Goal: Task Accomplishment & Management: Manage account settings

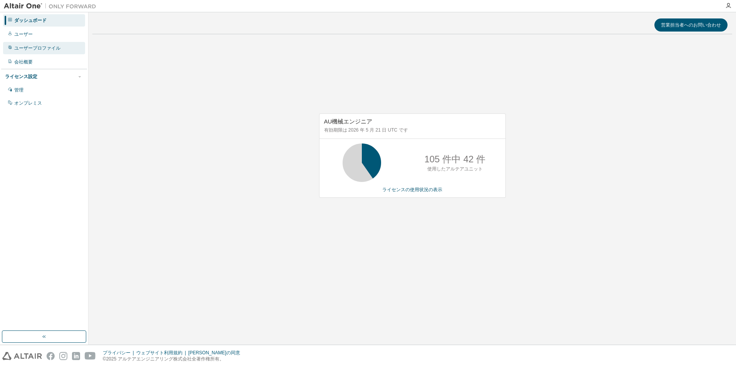
click at [38, 52] on div "ユーザープロファイル" at bounding box center [44, 48] width 82 height 12
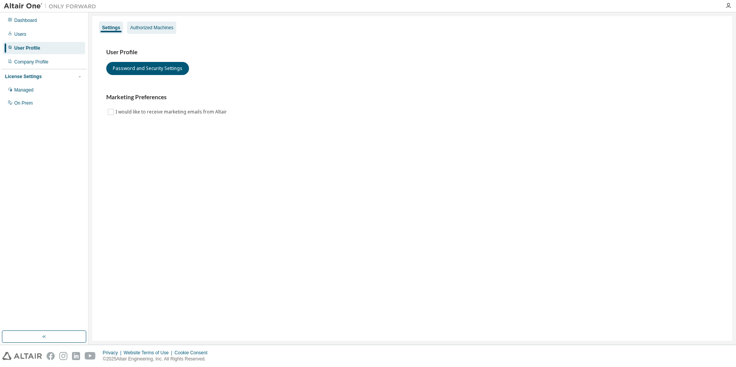
click at [133, 22] on div "Authorized Machines" at bounding box center [151, 28] width 49 height 12
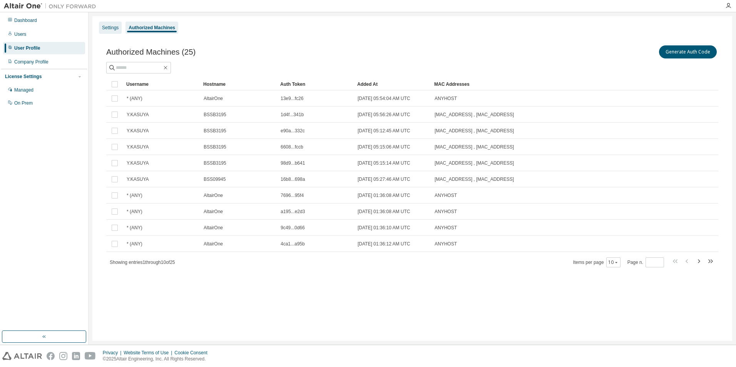
click at [109, 25] on div "Settings" at bounding box center [110, 28] width 17 height 6
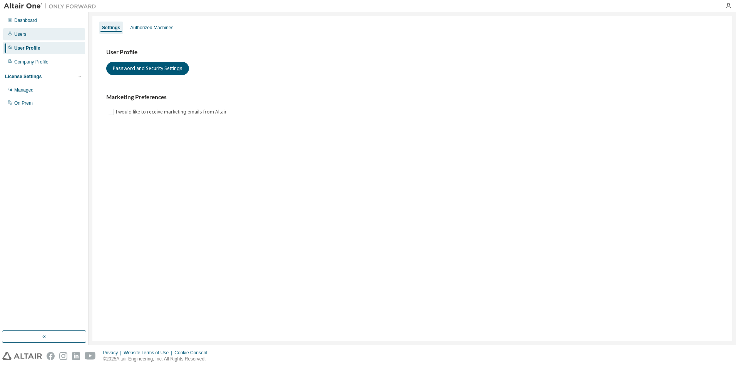
click at [25, 30] on div "Users" at bounding box center [44, 34] width 82 height 12
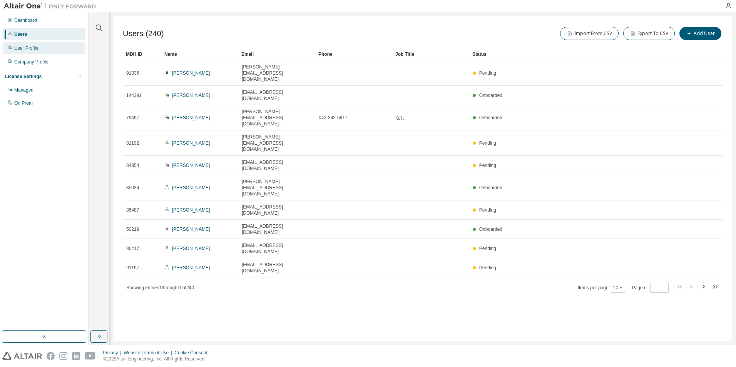
click at [25, 47] on div "User Profile" at bounding box center [26, 48] width 24 height 6
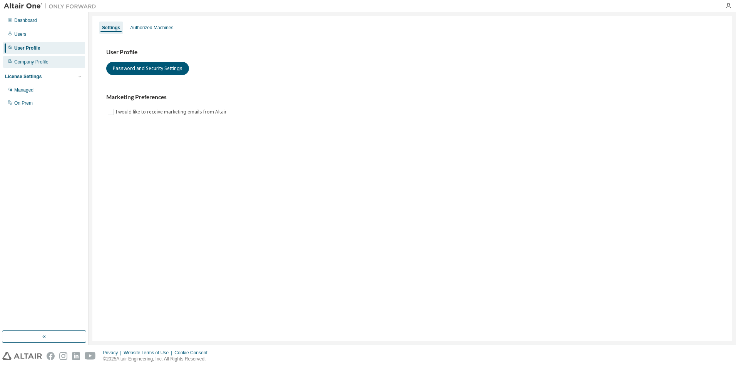
click at [27, 62] on div "Company Profile" at bounding box center [31, 62] width 34 height 6
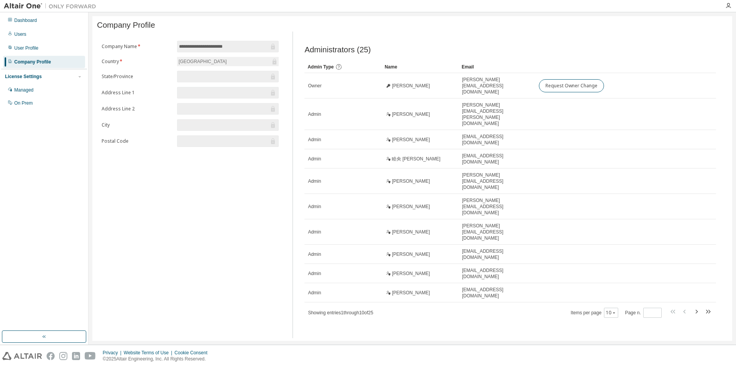
click at [26, 77] on div "License Settings" at bounding box center [23, 76] width 37 height 6
click at [27, 72] on div "License Settings Managed On Prem" at bounding box center [44, 76] width 86 height 15
click at [27, 74] on div "License Settings" at bounding box center [23, 76] width 37 height 6
click at [28, 89] on div "Managed" at bounding box center [23, 90] width 19 height 6
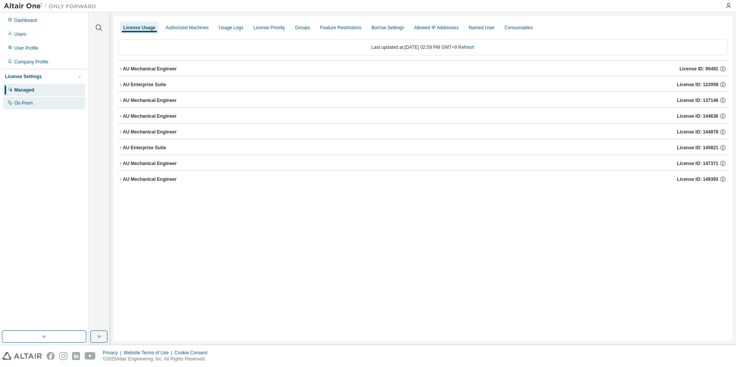
click at [27, 104] on div "On Prem" at bounding box center [23, 103] width 18 height 6
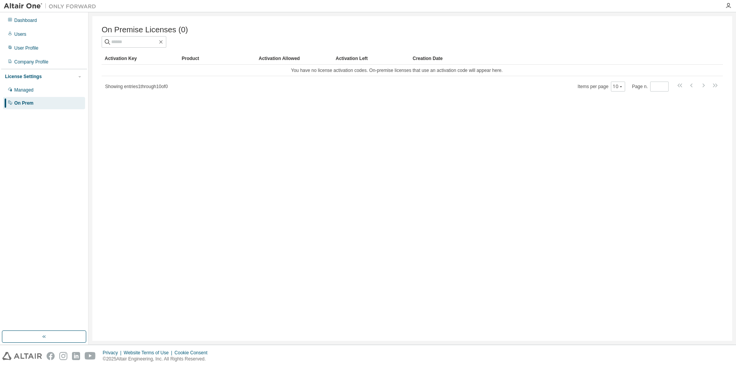
click at [31, 76] on div "License Settings" at bounding box center [23, 76] width 37 height 6
click at [24, 93] on div "Managed" at bounding box center [23, 90] width 19 height 6
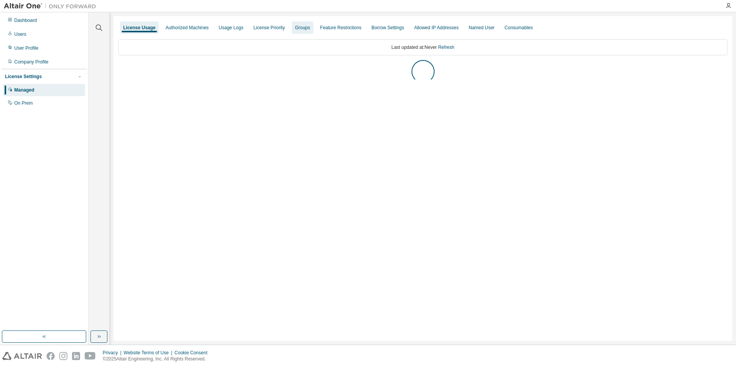
click at [298, 32] on div "Groups" at bounding box center [302, 28] width 21 height 12
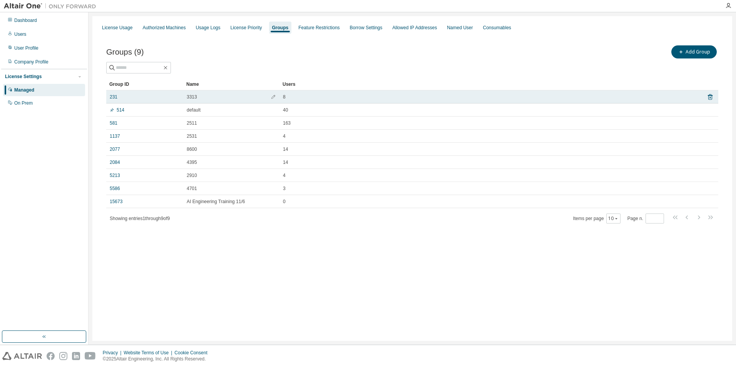
click at [189, 100] on span "3313" at bounding box center [192, 97] width 10 height 6
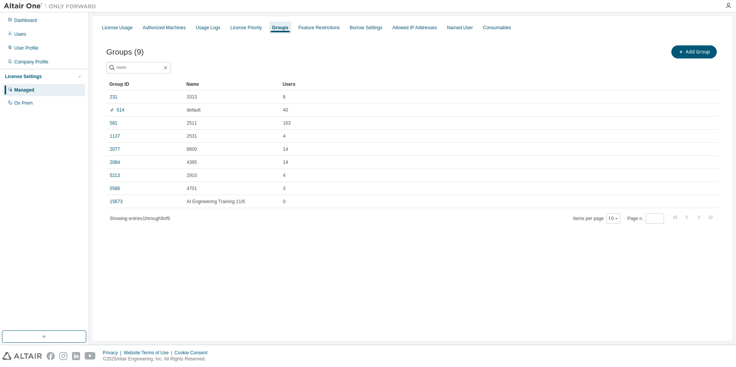
click at [681, 218] on span at bounding box center [693, 218] width 44 height 11
click at [704, 220] on span at bounding box center [693, 218] width 44 height 11
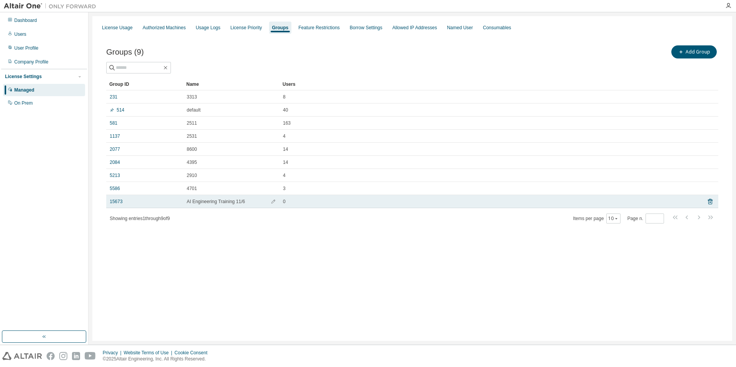
click at [122, 201] on div "15673" at bounding box center [145, 202] width 70 height 6
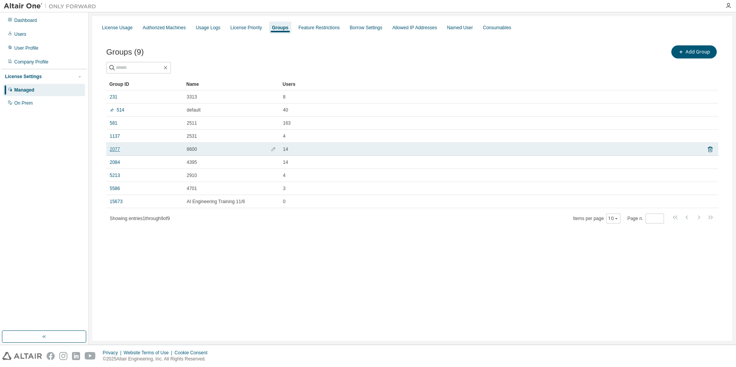
click at [118, 147] on link "2077" at bounding box center [115, 149] width 10 height 6
